Goal: Download file/media

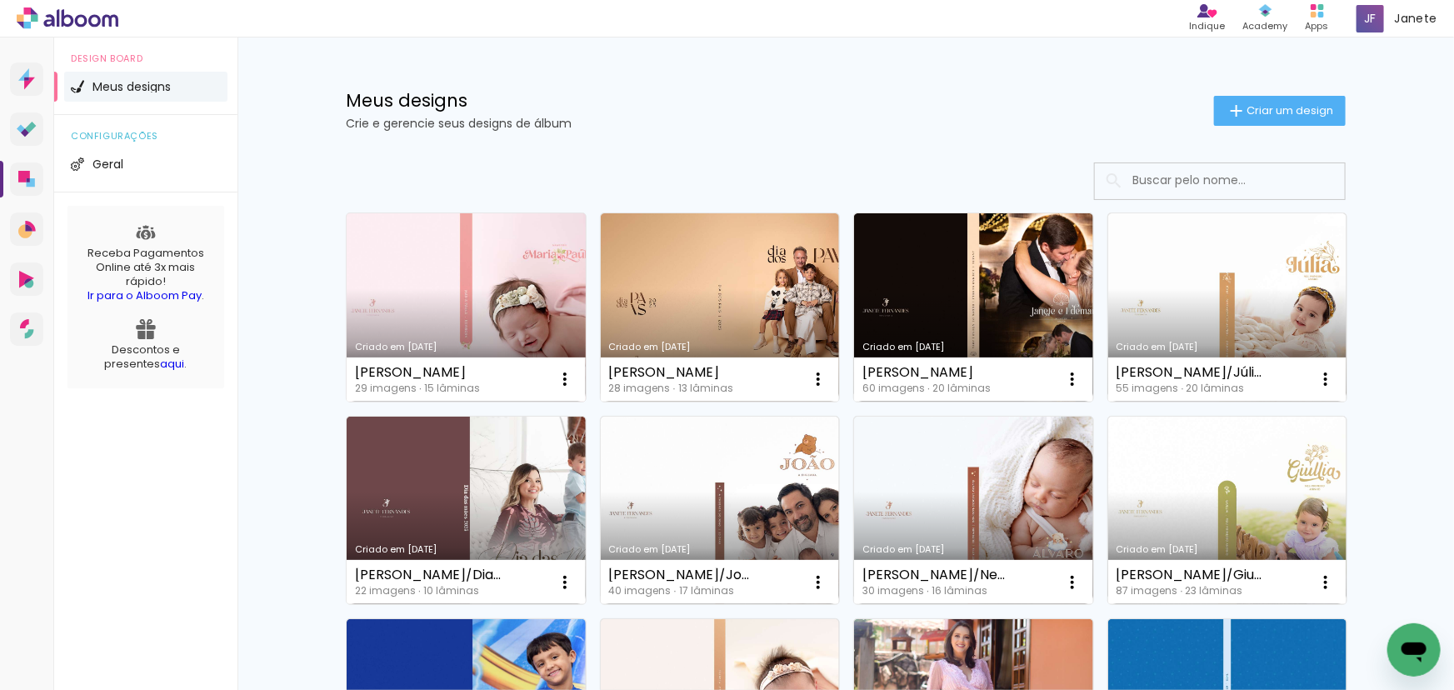
click at [454, 313] on link "Criado em [DATE]" at bounding box center [466, 307] width 239 height 188
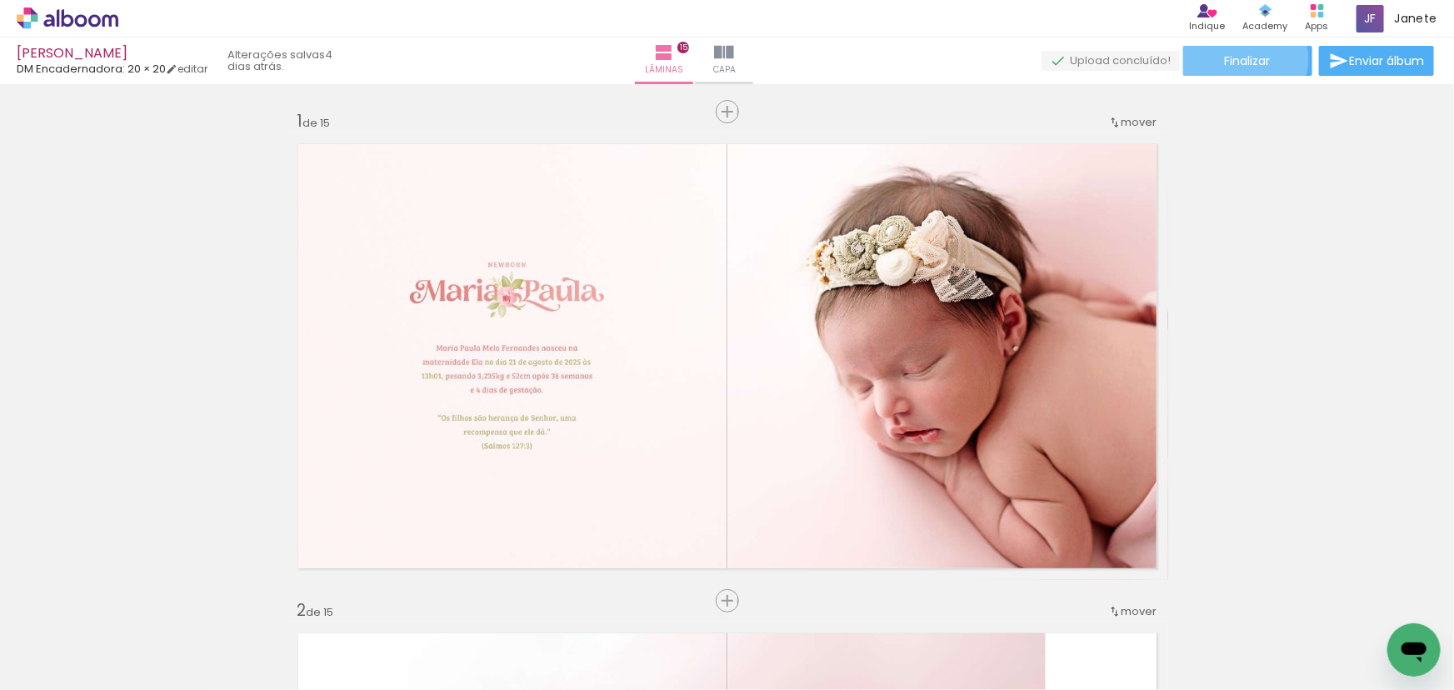
click at [1239, 58] on span "Finalizar" at bounding box center [1248, 61] width 46 height 12
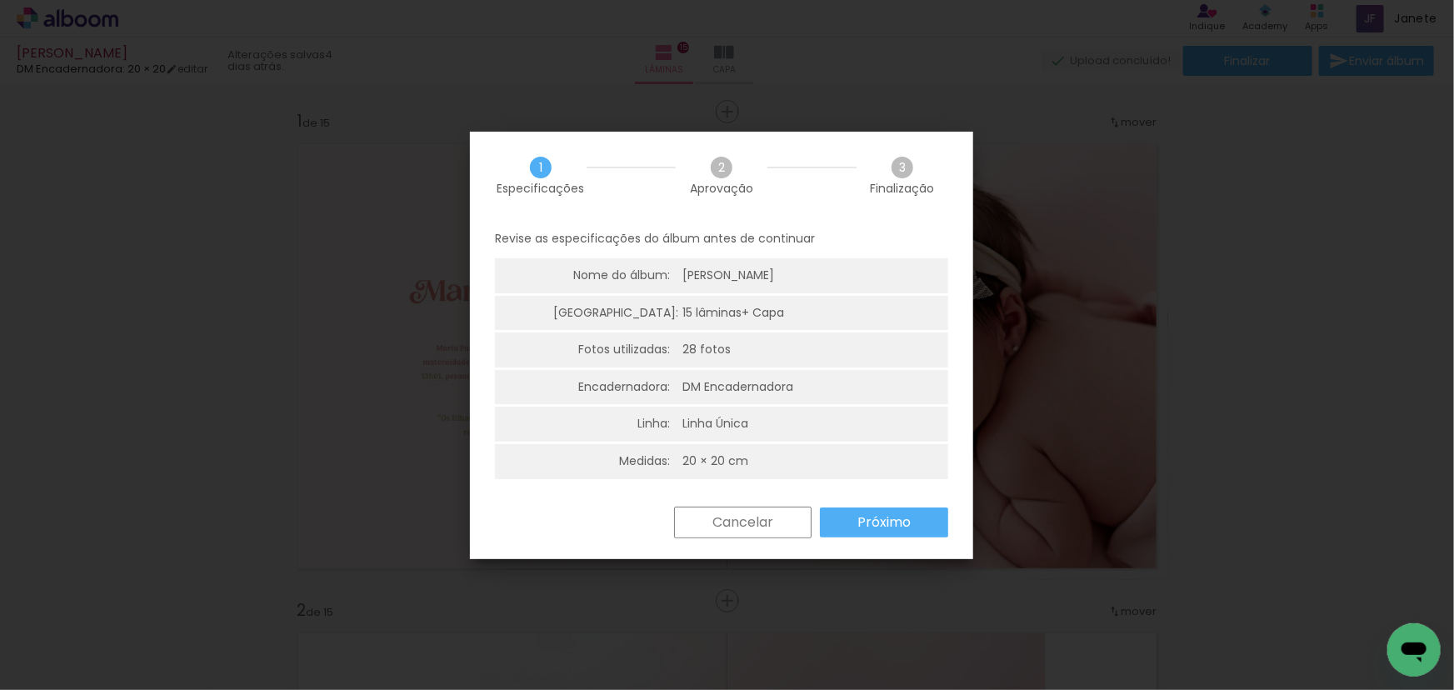
click at [0, 0] on slot "Próximo" at bounding box center [0, 0] width 0 height 0
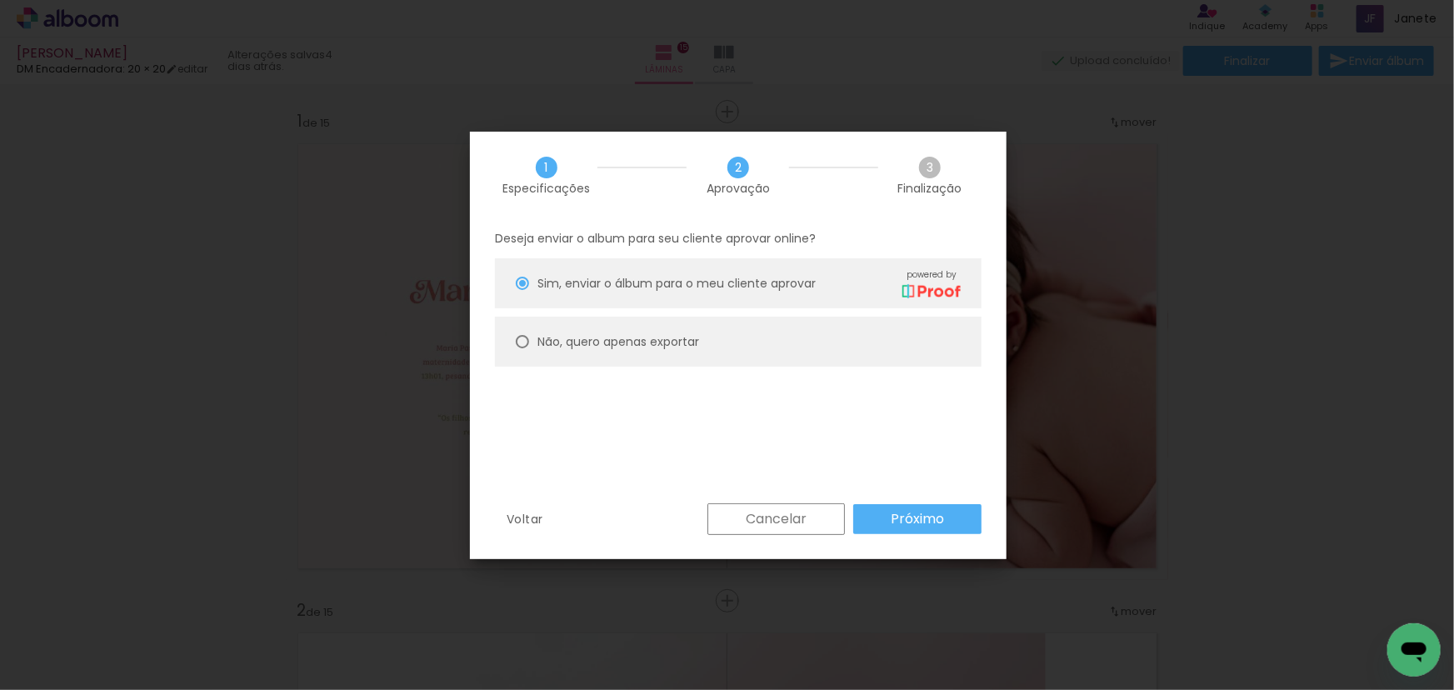
click at [729, 350] on paper-radio-button "Não, quero apenas exportar" at bounding box center [738, 342] width 487 height 50
type paper-radio-button "on"
click at [0, 0] on slot "Próximo" at bounding box center [0, 0] width 0 height 0
type input "Alta, 300 DPI"
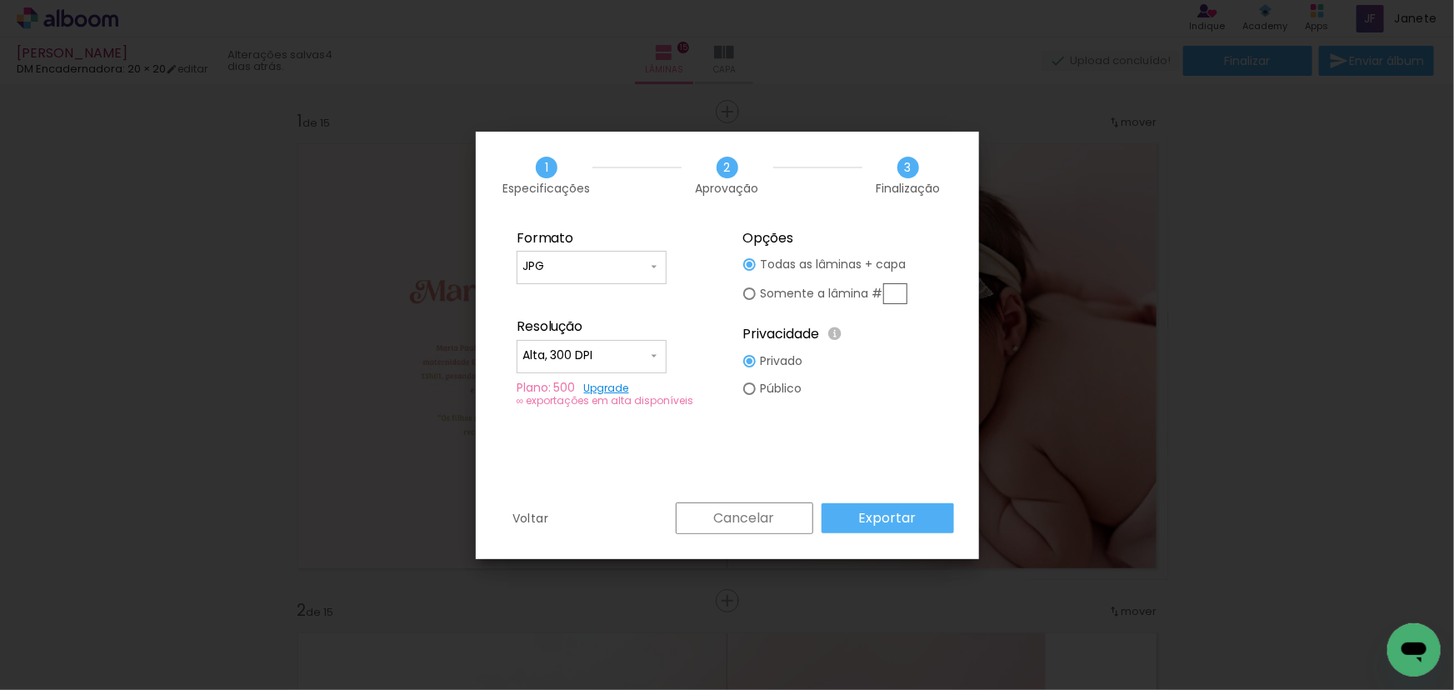
click at [918, 520] on paper-button "Exportar" at bounding box center [888, 518] width 133 height 30
